Goal: Find specific page/section: Find specific page/section

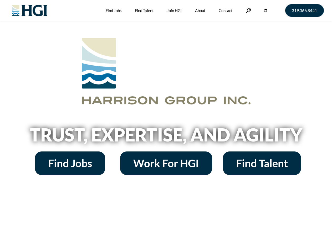
click at [166, 126] on h2 "Trust, Expertise, and Agility" at bounding box center [166, 135] width 300 height 18
click at [248, 10] on link at bounding box center [248, 10] width 5 height 5
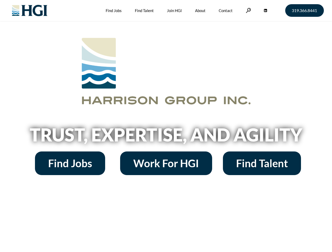
click at [166, 126] on h2 "Trust, Expertise, and Agility" at bounding box center [166, 135] width 300 height 18
click at [248, 10] on link at bounding box center [248, 10] width 5 height 5
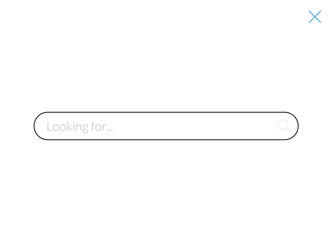
click at [166, 137] on input "text" at bounding box center [166, 126] width 265 height 28
